Goal: Task Accomplishment & Management: Manage account settings

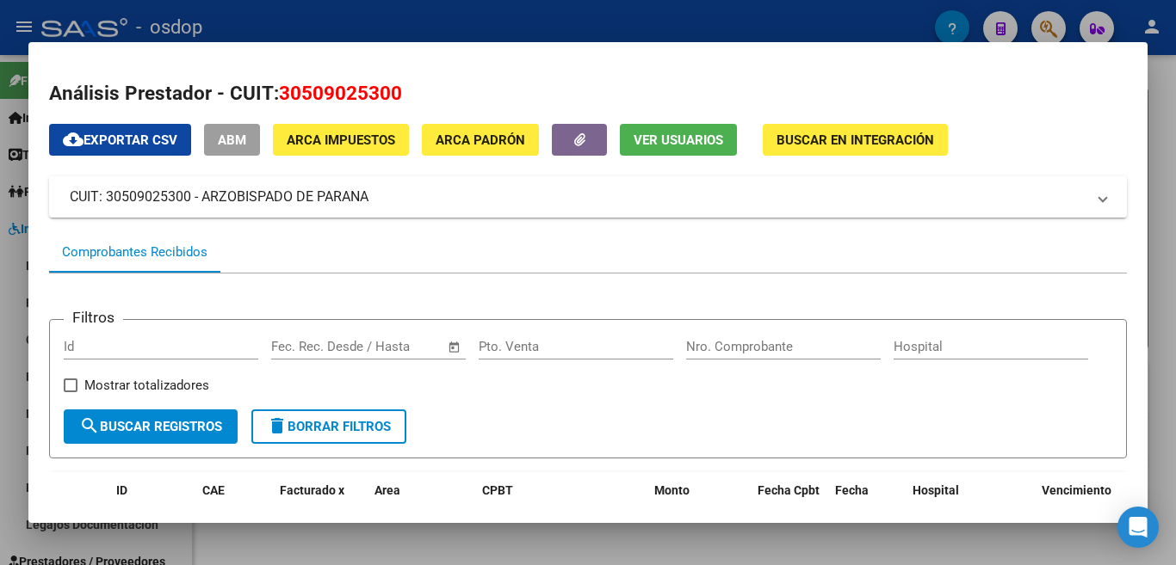
click at [13, 16] on div at bounding box center [588, 282] width 1176 height 565
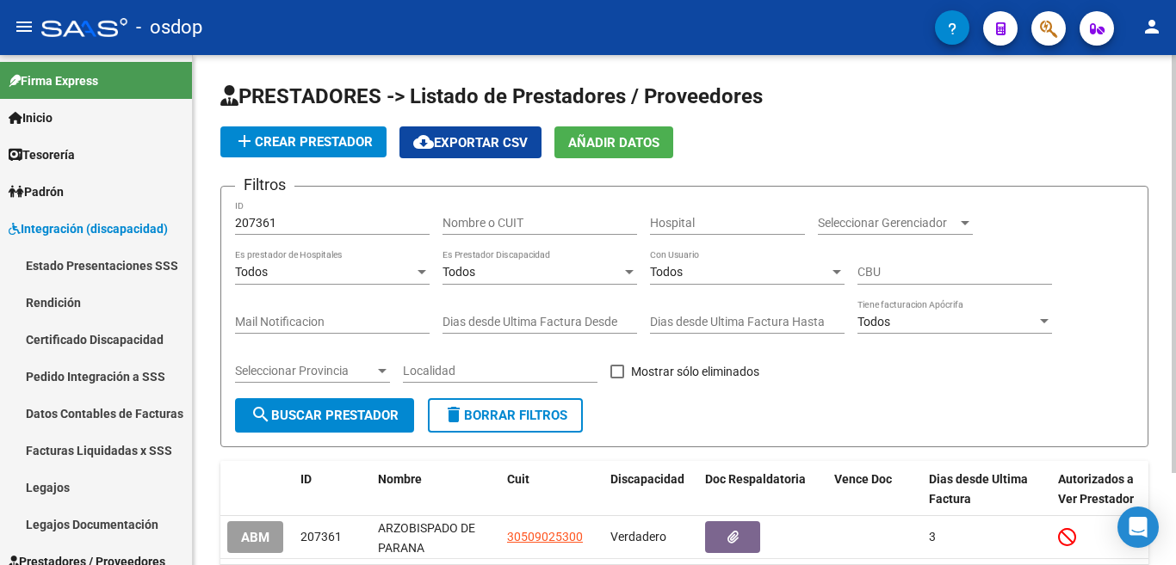
scroll to position [113, 0]
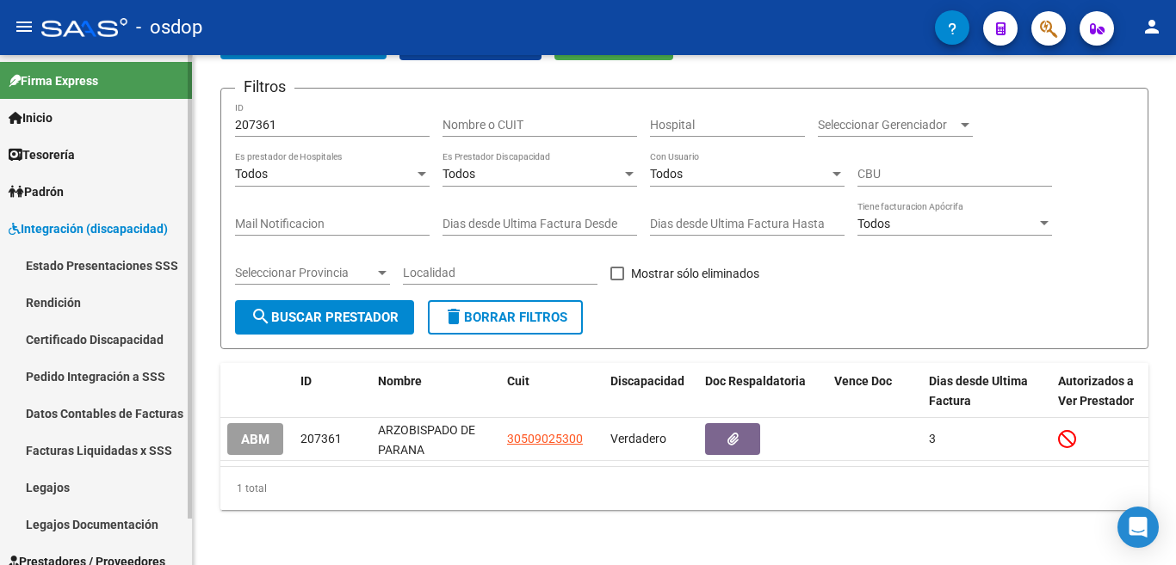
click at [109, 258] on link "Estado Presentaciones SSS" at bounding box center [96, 265] width 192 height 37
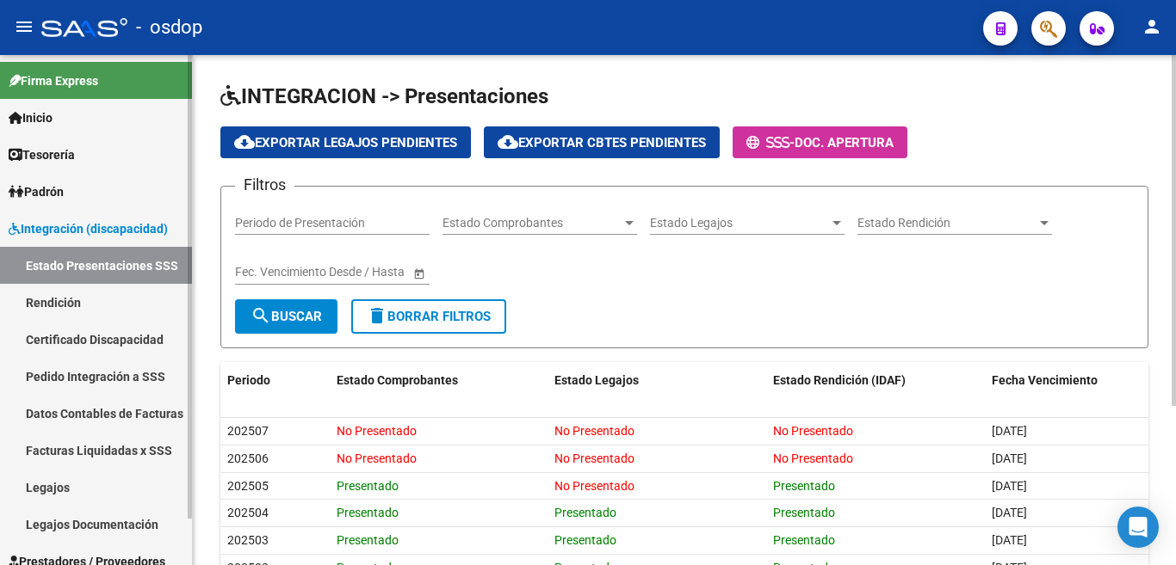
click at [51, 330] on link "Certificado Discapacidad" at bounding box center [96, 339] width 192 height 37
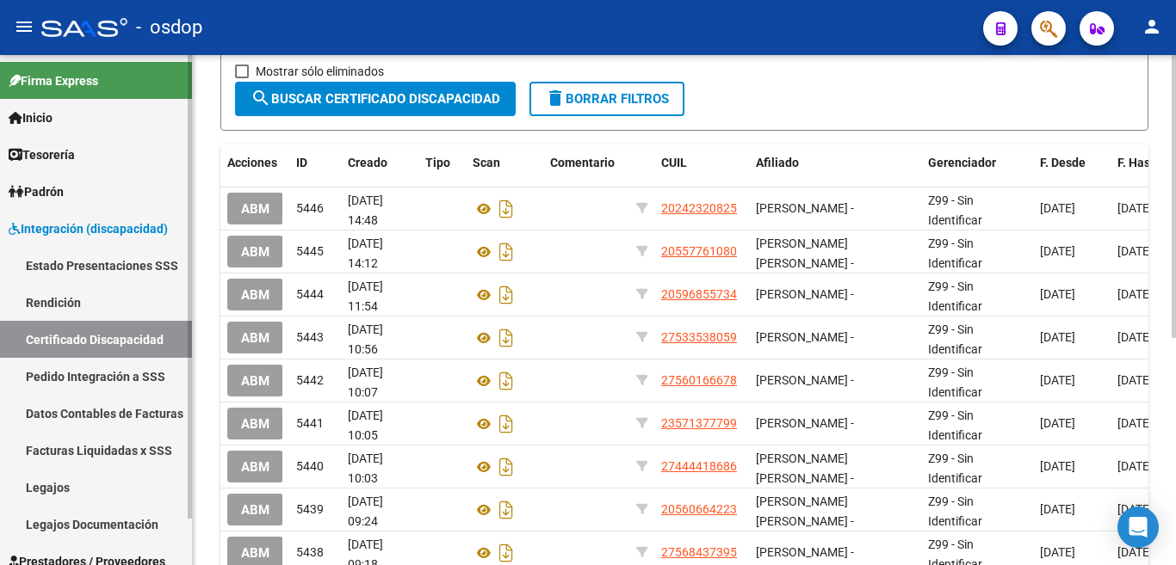
scroll to position [344, 0]
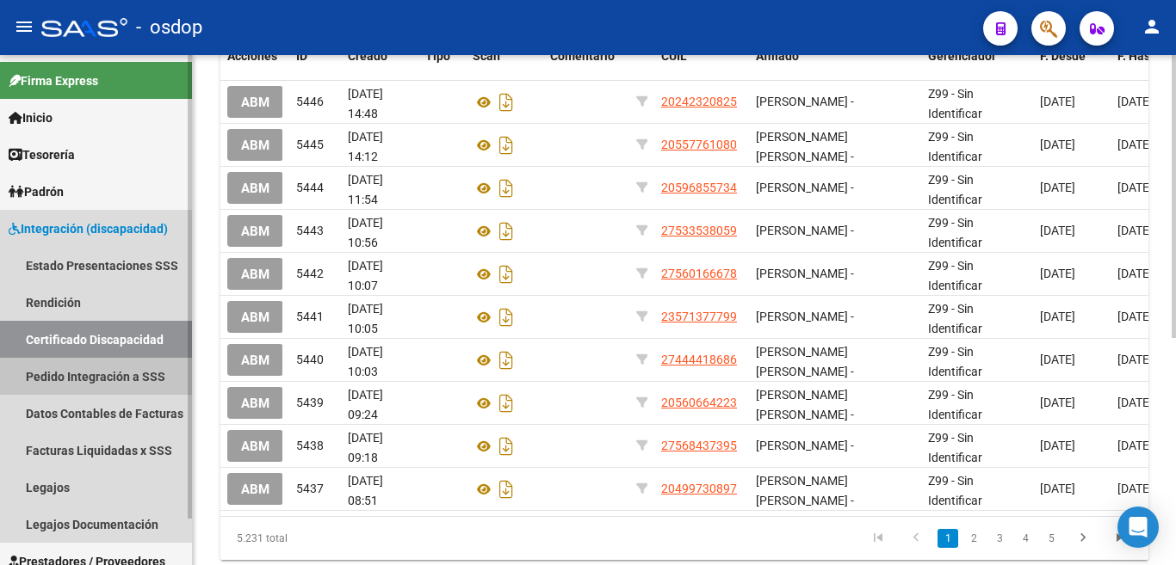
click at [56, 385] on link "Pedido Integración a SSS" at bounding box center [96, 376] width 192 height 37
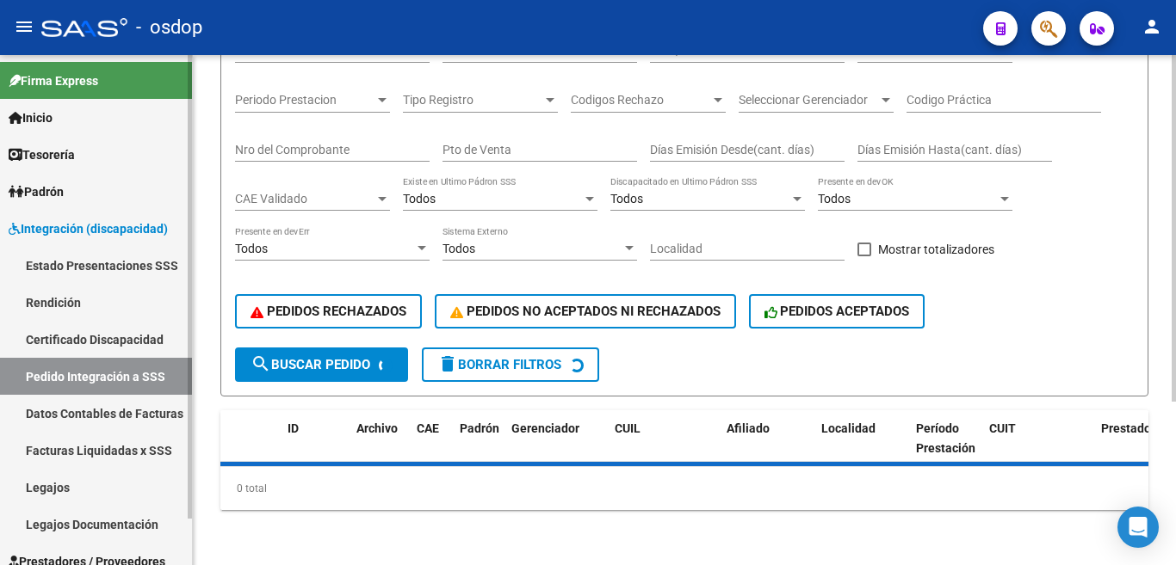
scroll to position [222, 0]
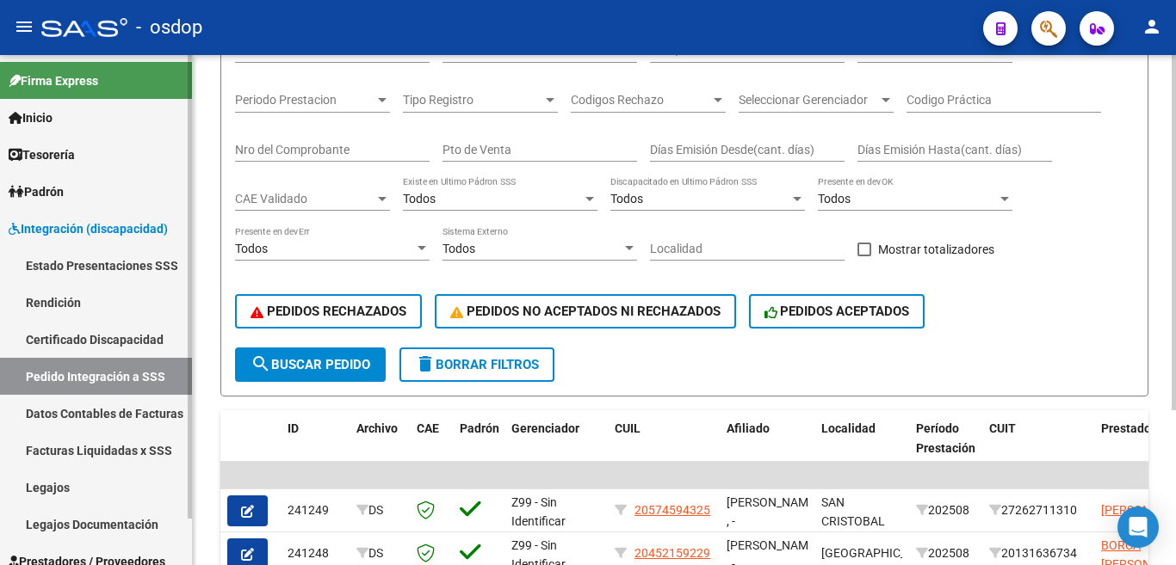
click at [70, 408] on link "Datos Contables de Facturas" at bounding box center [96, 413] width 192 height 37
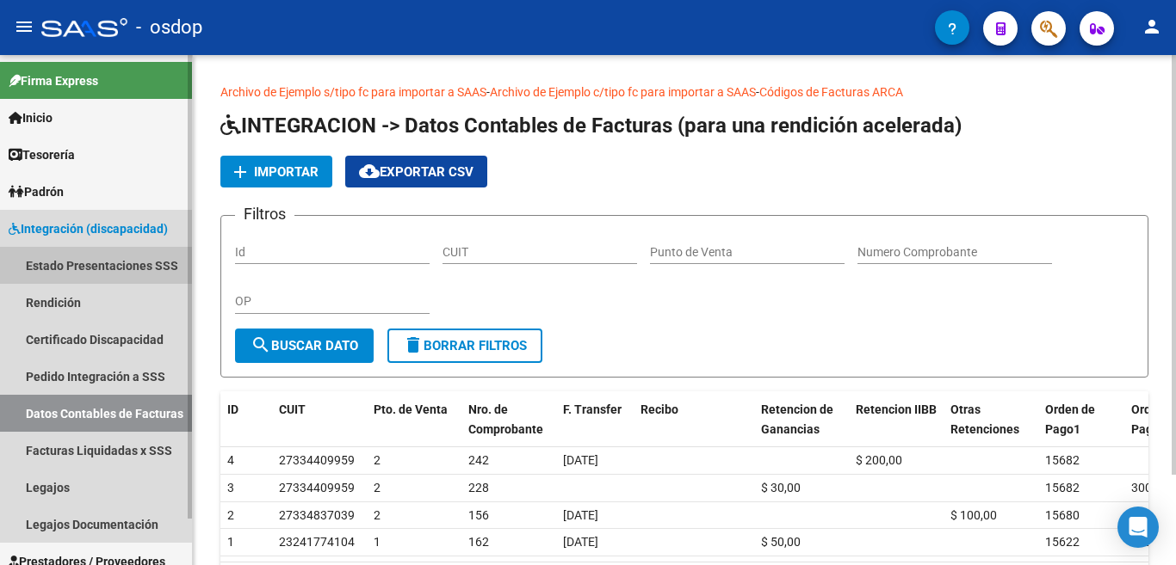
click at [84, 255] on link "Estado Presentaciones SSS" at bounding box center [96, 265] width 192 height 37
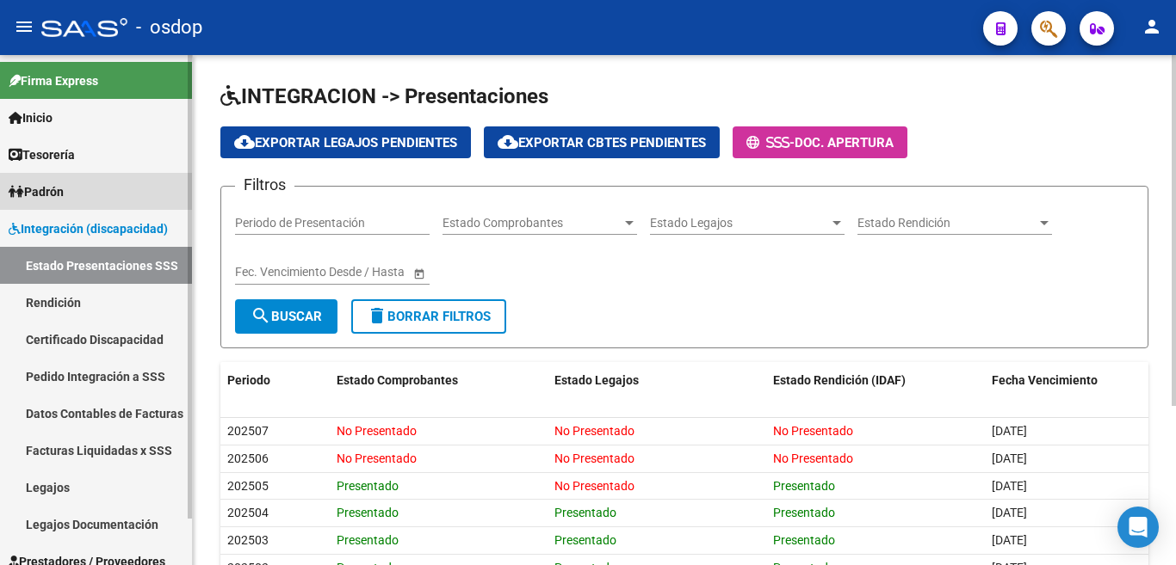
click at [71, 198] on link "Padrón" at bounding box center [96, 191] width 192 height 37
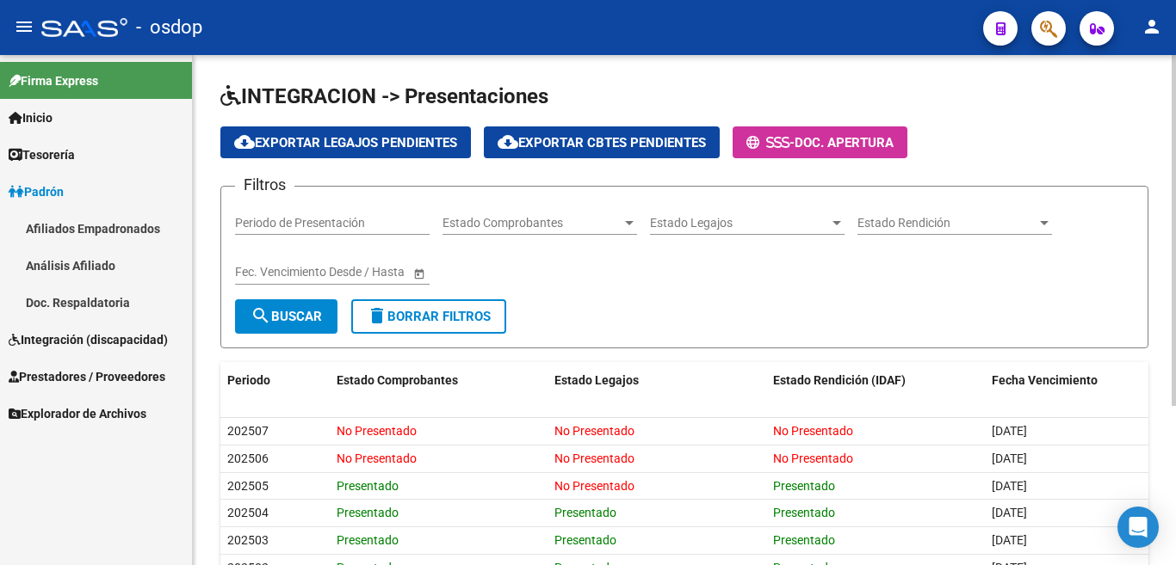
click at [89, 382] on span "Prestadores / Proveedores" at bounding box center [87, 376] width 157 height 19
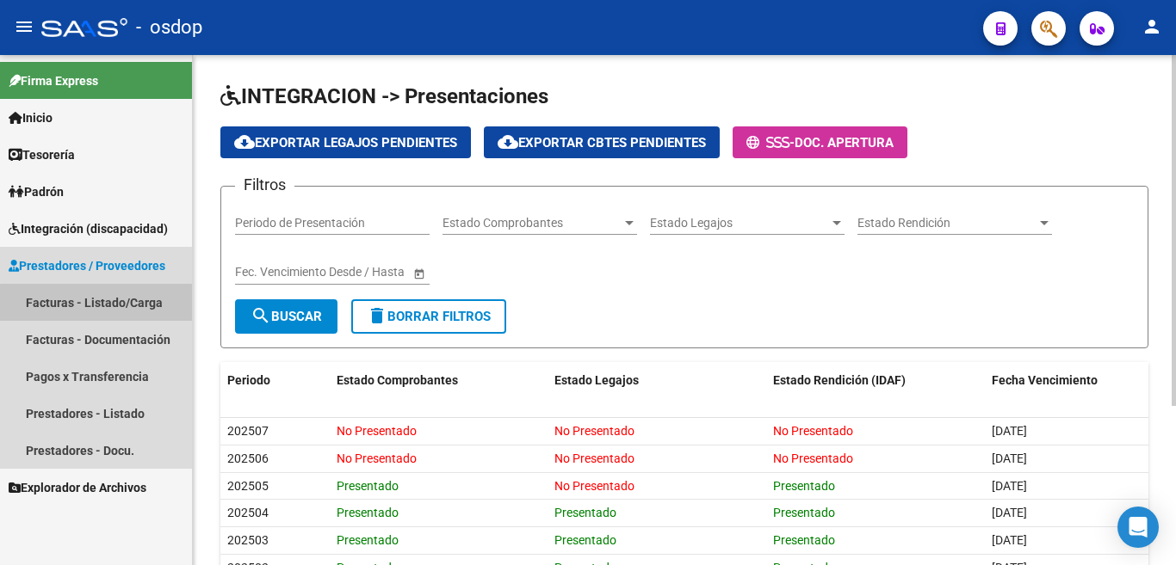
click at [100, 307] on link "Facturas - Listado/Carga" at bounding box center [96, 302] width 192 height 37
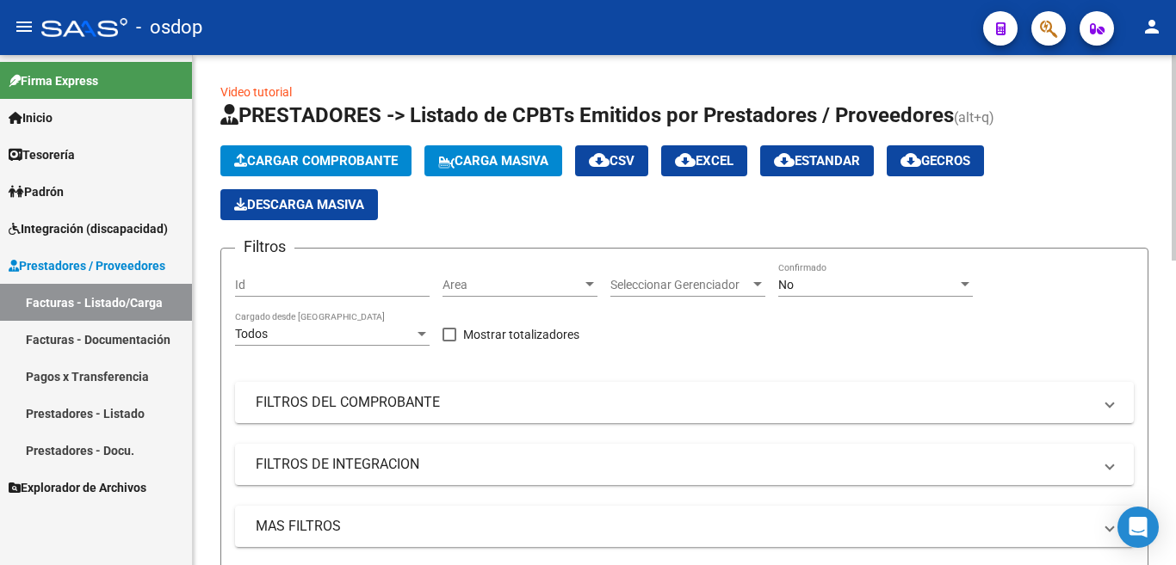
scroll to position [258, 0]
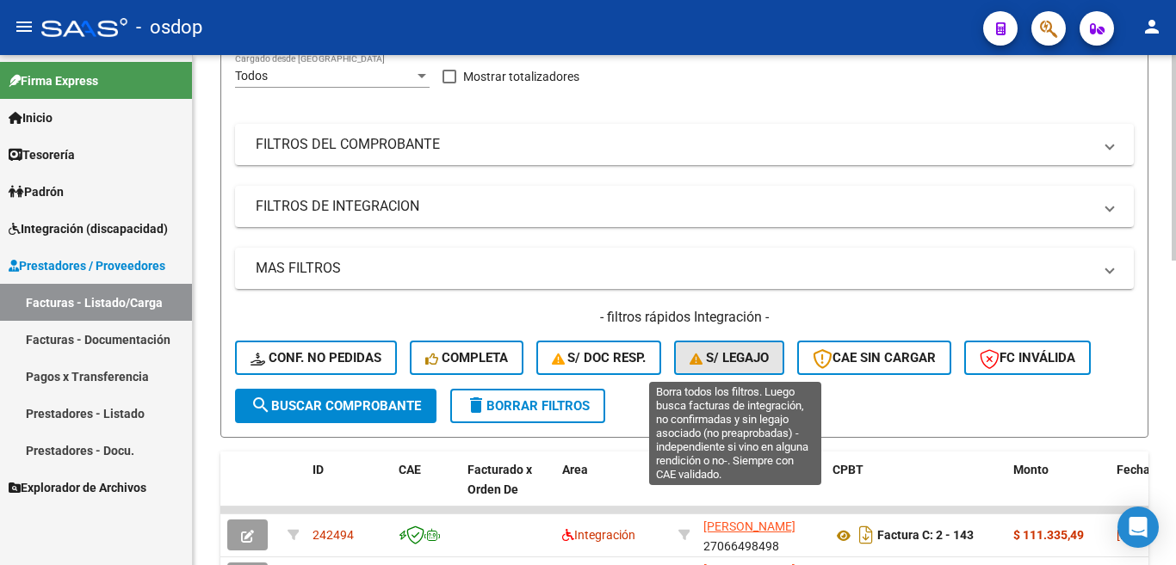
click at [749, 352] on span "S/ legajo" at bounding box center [728, 357] width 79 height 15
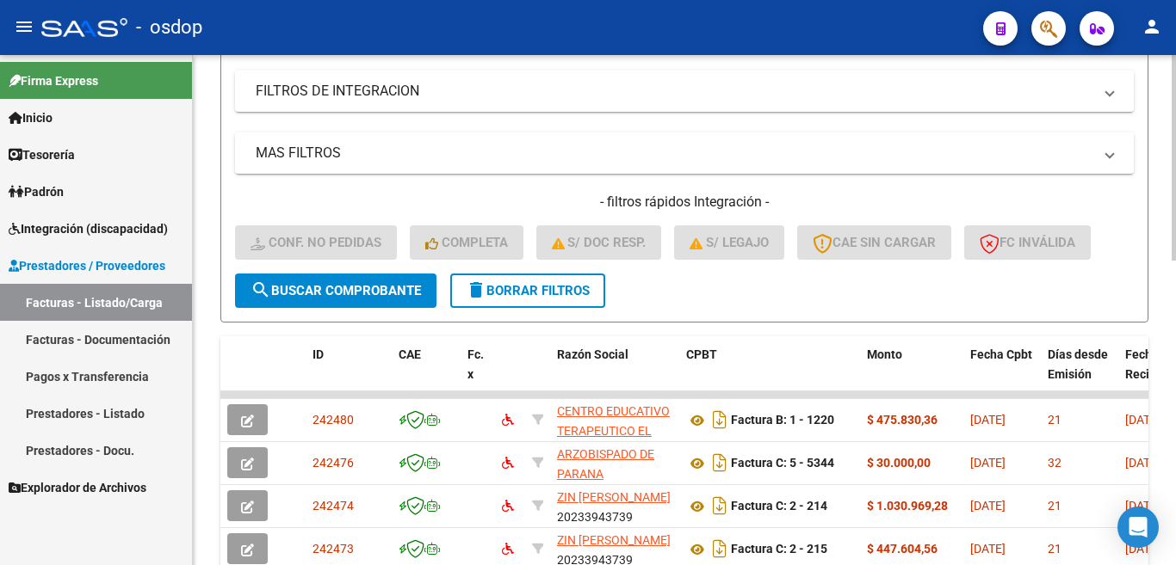
scroll to position [602, 0]
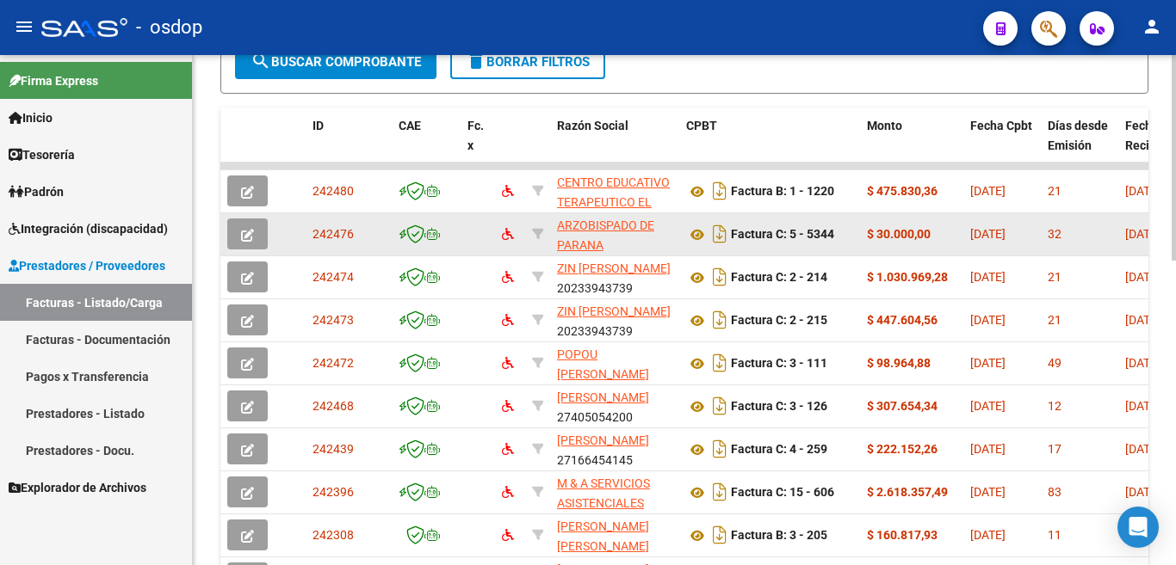
click at [241, 225] on button "button" at bounding box center [247, 234] width 40 height 31
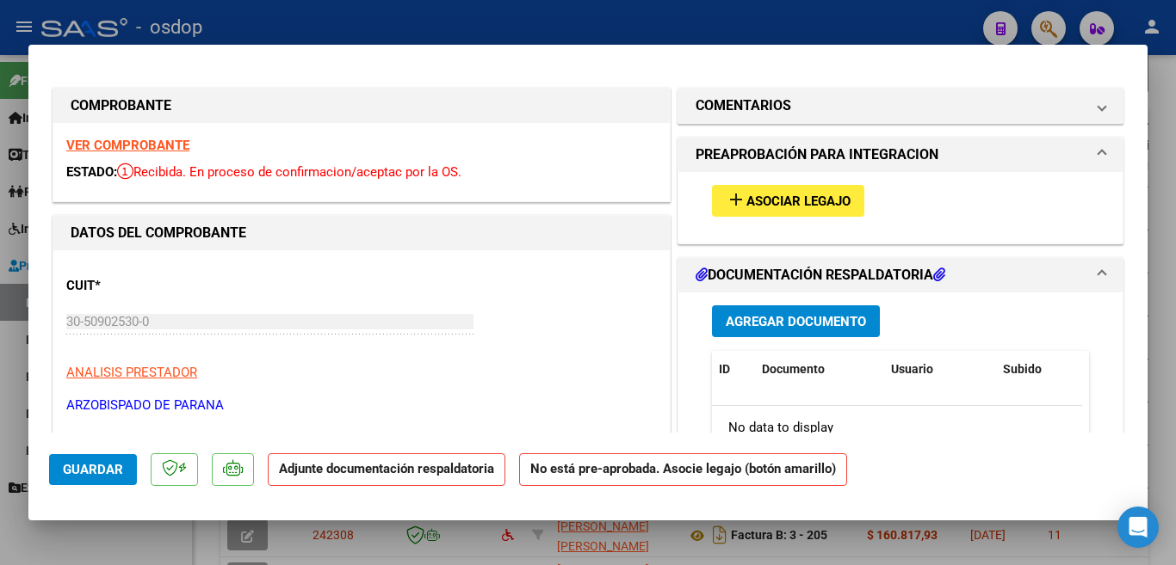
click at [806, 199] on span "Asociar Legajo" at bounding box center [798, 201] width 104 height 15
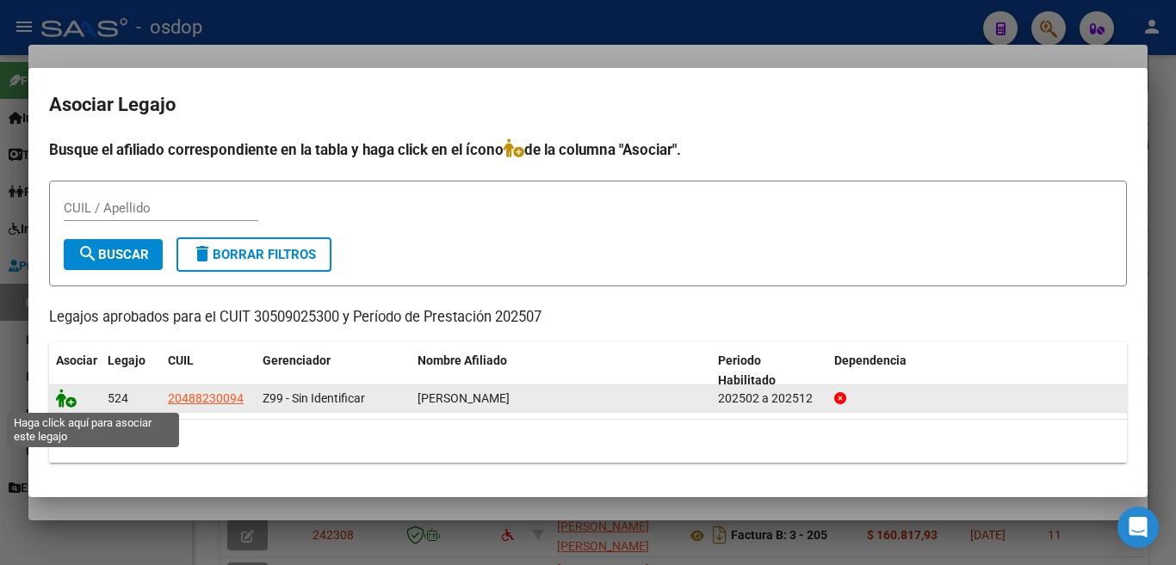
click at [59, 396] on icon at bounding box center [66, 398] width 21 height 19
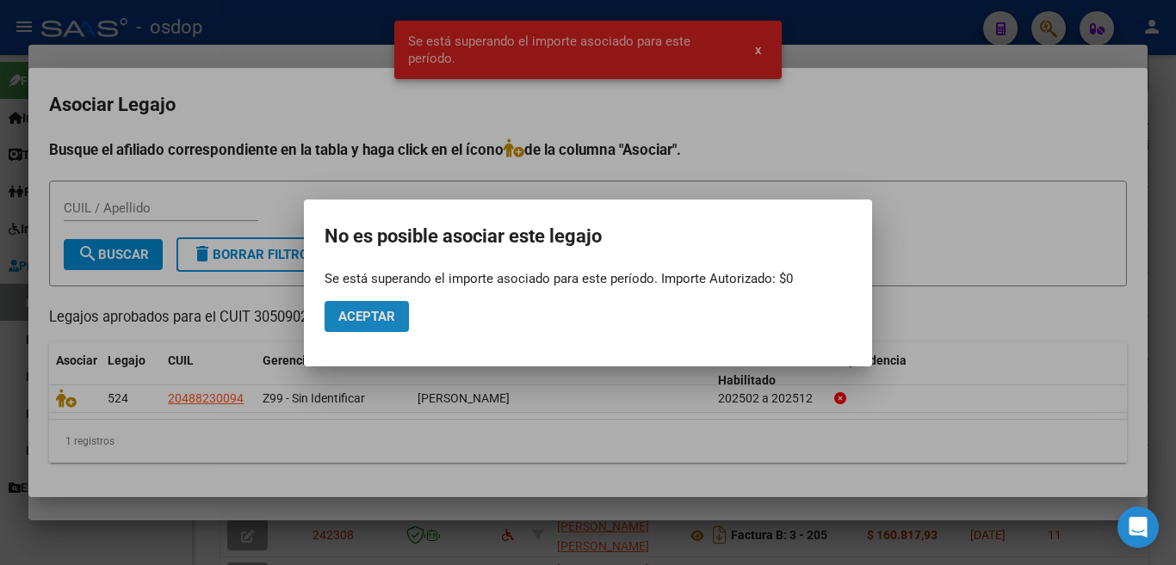
click at [393, 321] on span "Aceptar" at bounding box center [366, 316] width 57 height 15
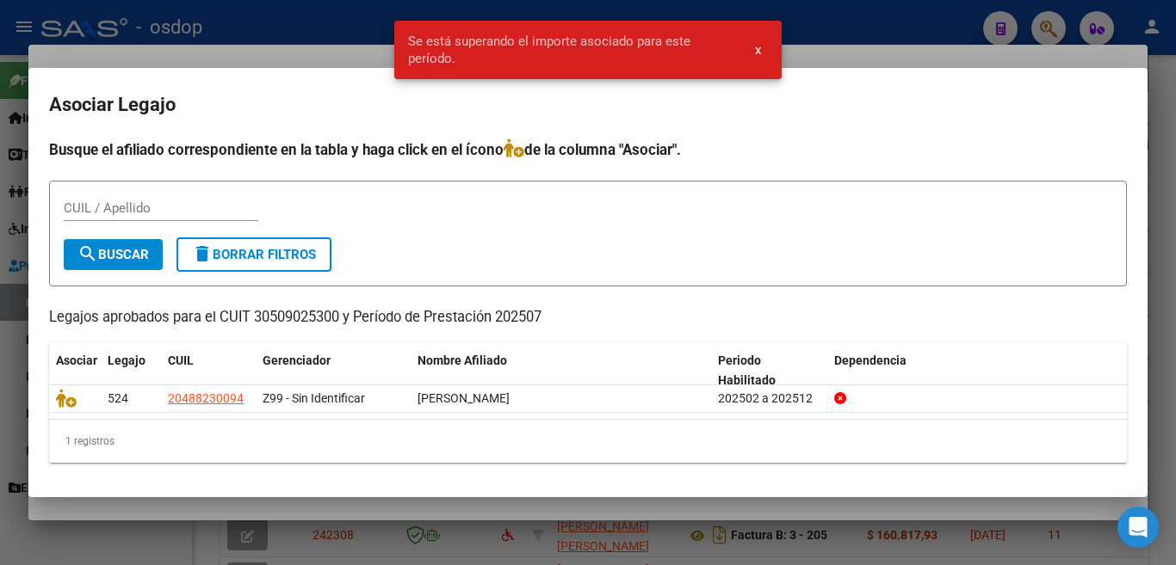
click at [0, 287] on div at bounding box center [588, 282] width 1176 height 565
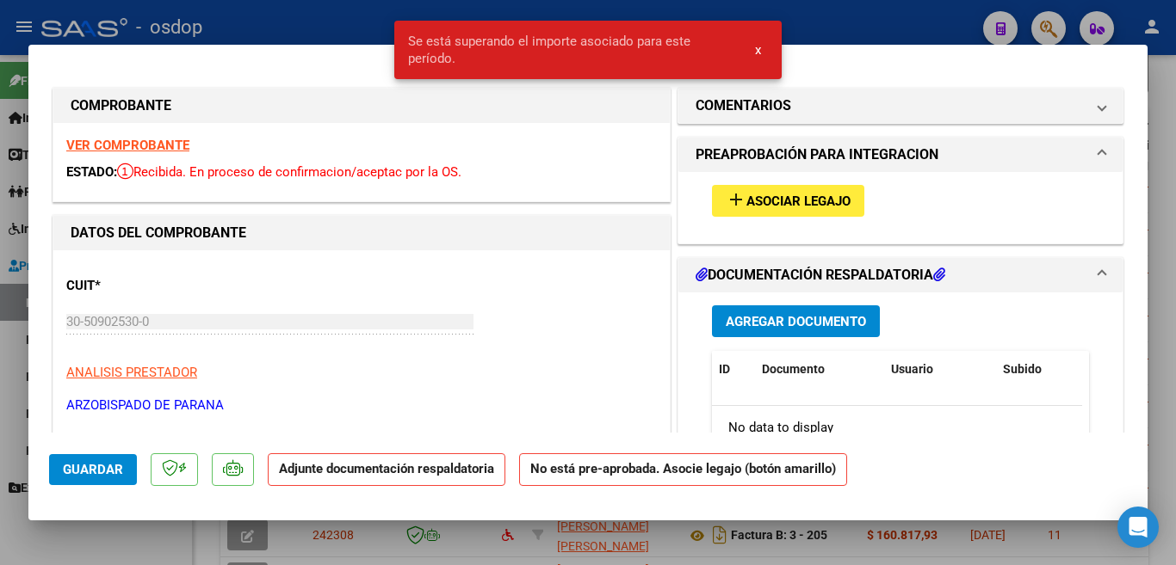
click at [0, 274] on div at bounding box center [588, 282] width 1176 height 565
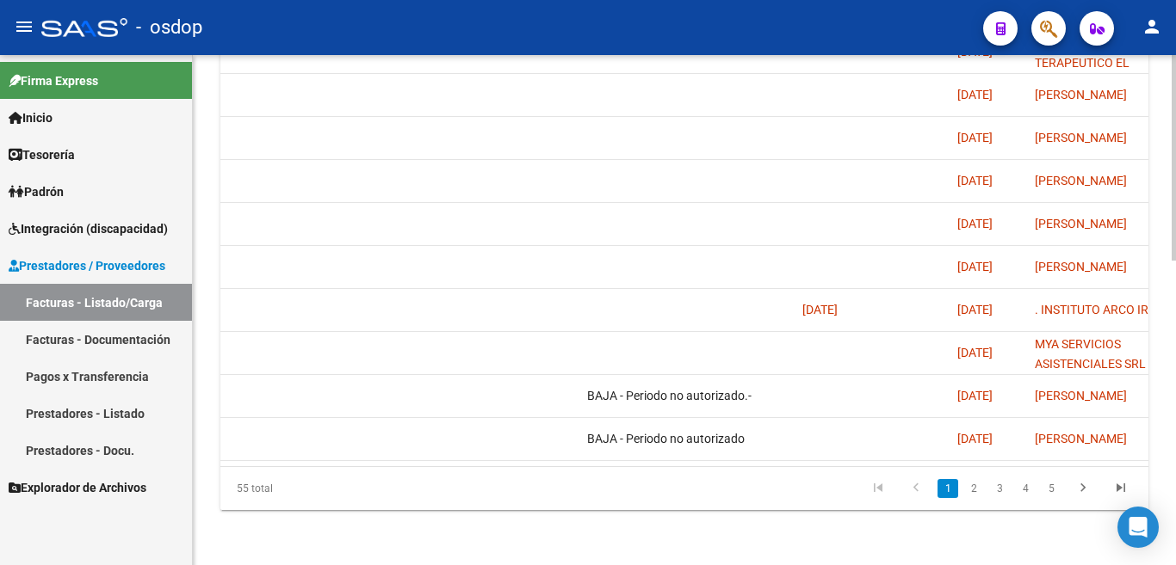
scroll to position [0, 1514]
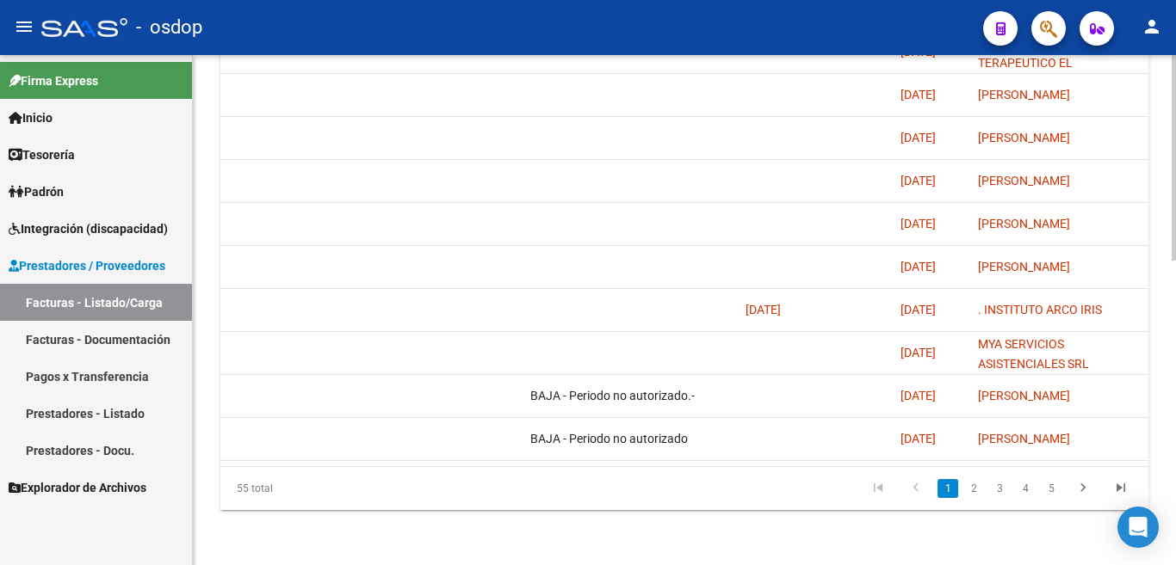
drag, startPoint x: 532, startPoint y: 460, endPoint x: 1034, endPoint y: 469, distance: 501.8
click at [1034, 469] on div "55 total 1 2 3 4 5" at bounding box center [684, 488] width 928 height 43
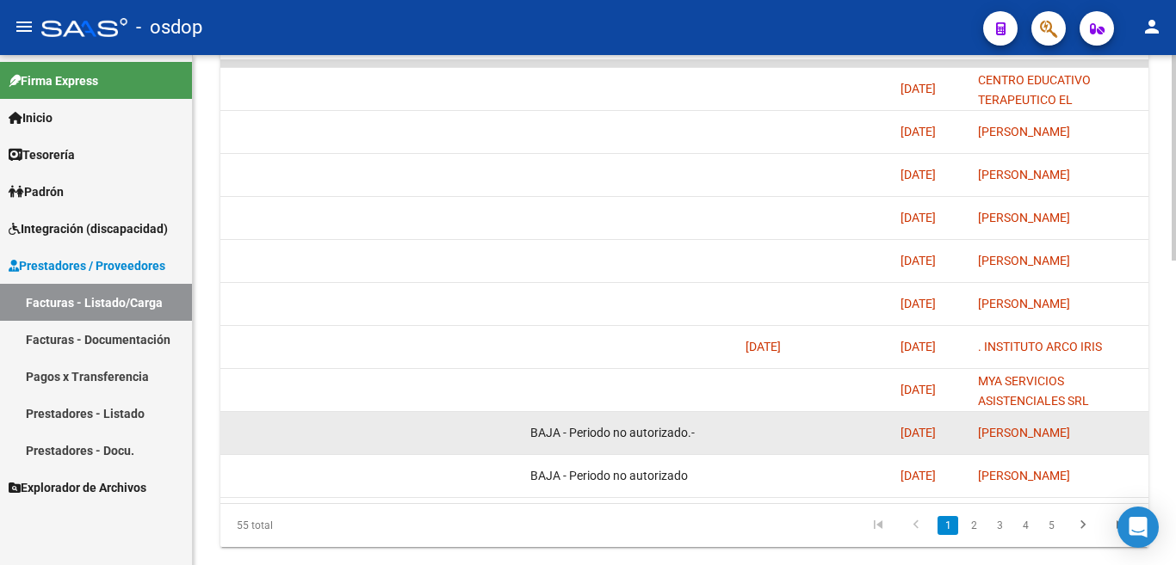
scroll to position [756, 0]
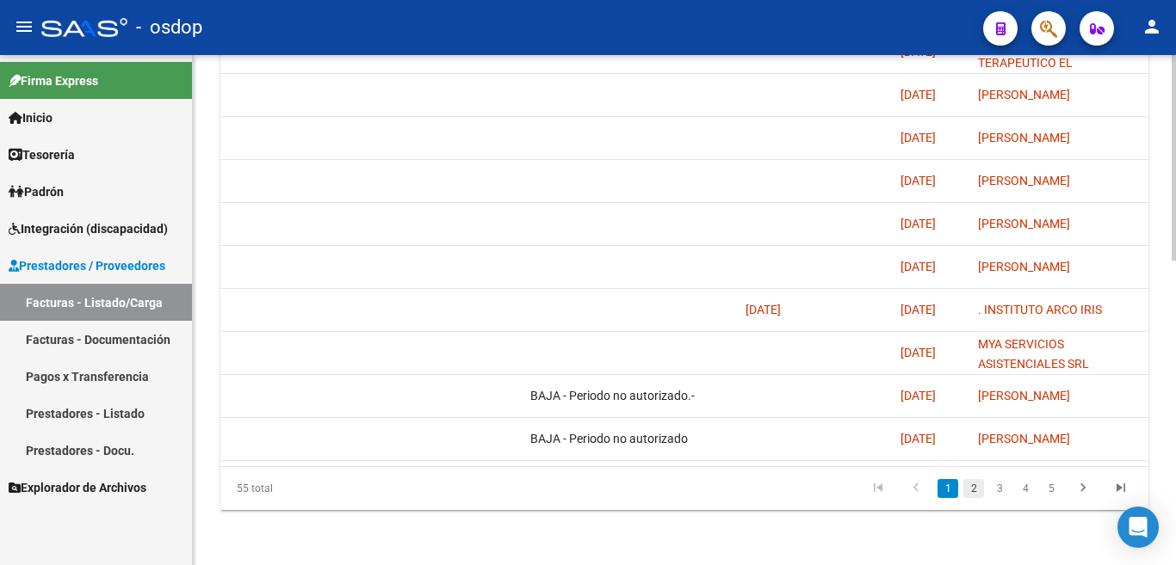
click at [975, 487] on link "2" at bounding box center [973, 488] width 21 height 19
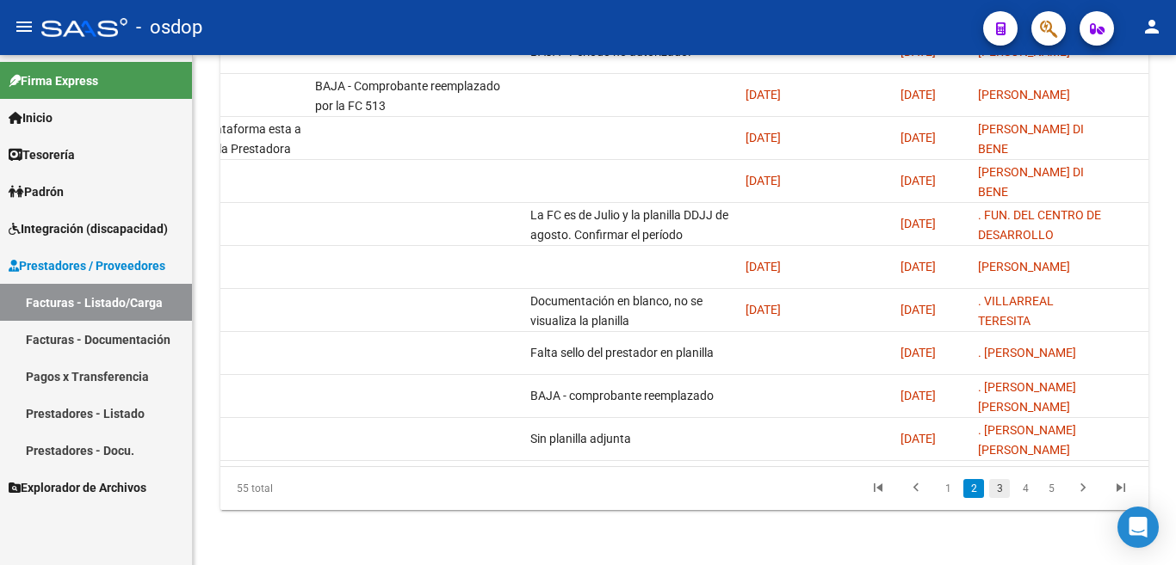
click at [1002, 497] on link "3" at bounding box center [999, 488] width 21 height 19
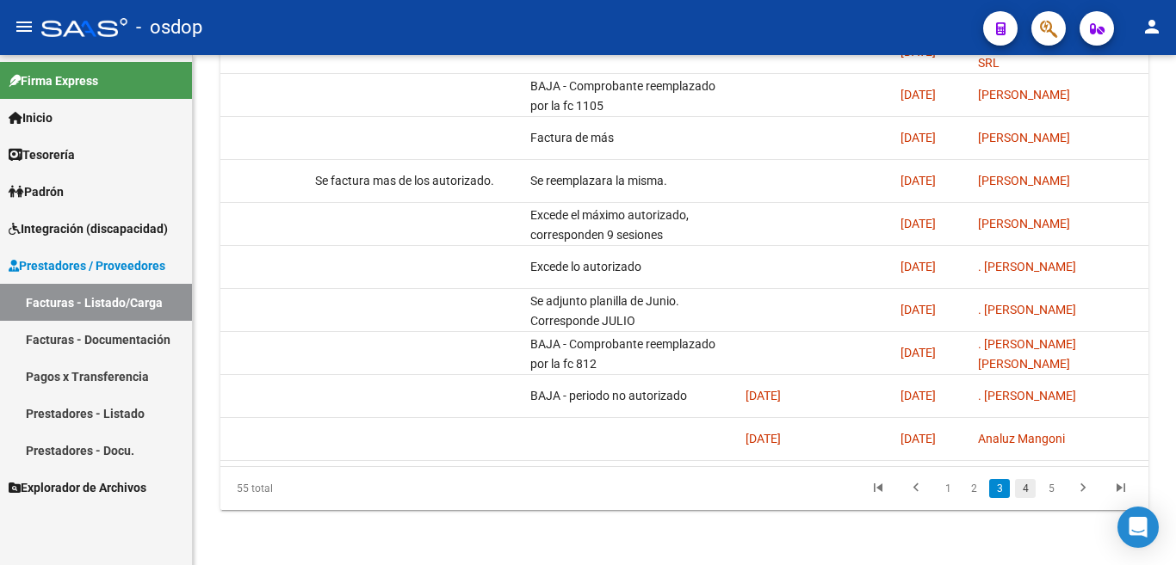
click at [1021, 485] on link "4" at bounding box center [1025, 488] width 21 height 19
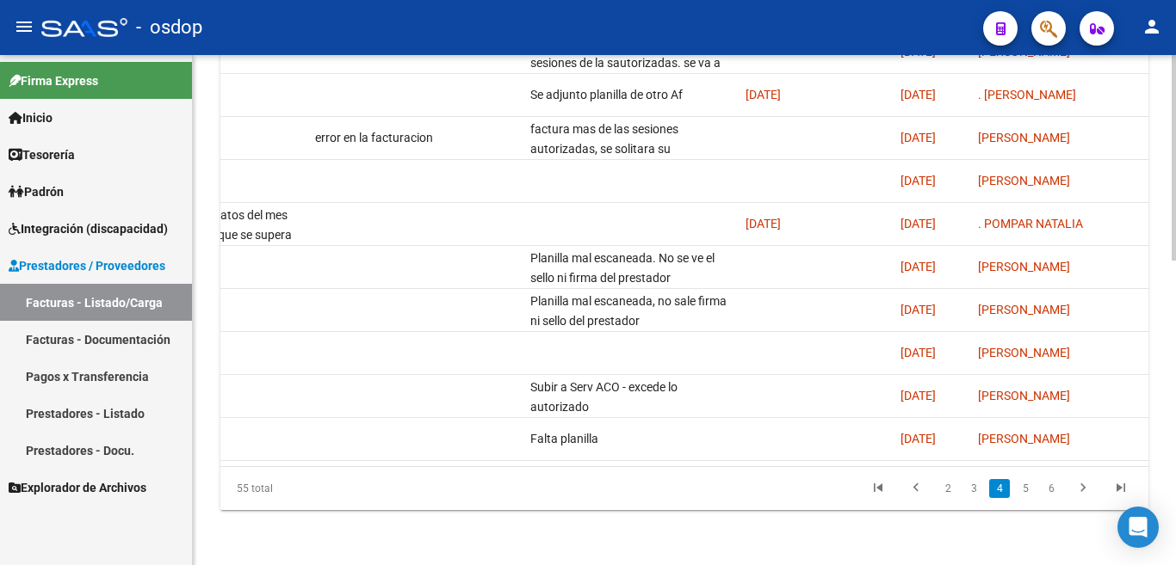
scroll to position [0, 1467]
